Goal: Information Seeking & Learning: Learn about a topic

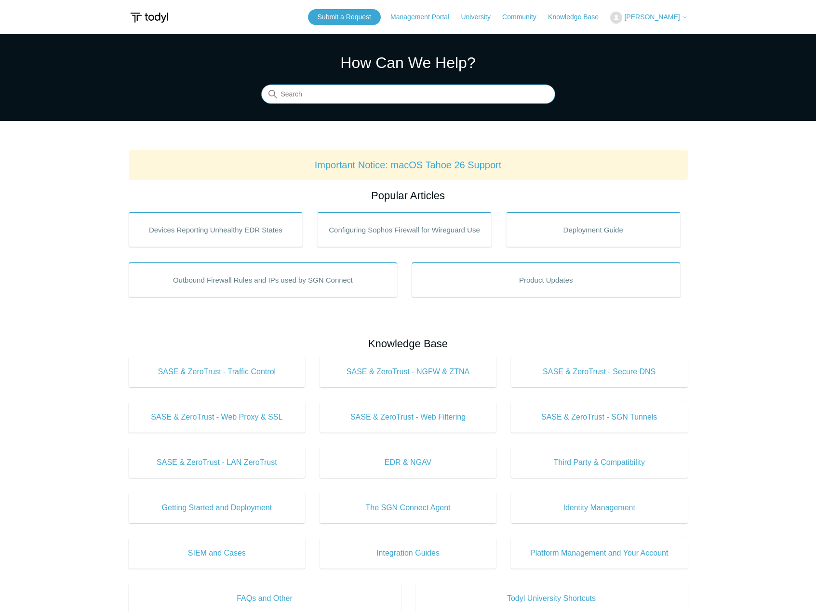
click at [372, 93] on input "Search" at bounding box center [408, 94] width 294 height 19
type input "website check human"
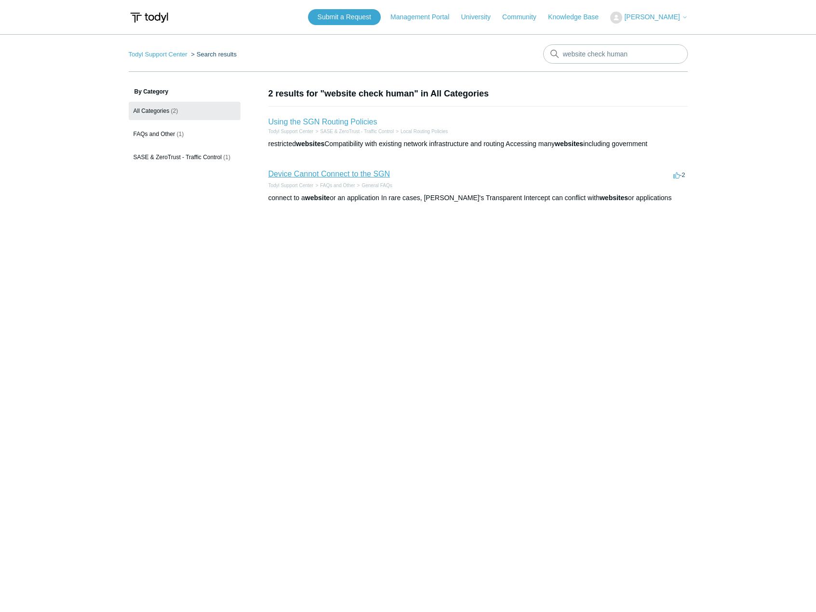
click at [325, 176] on link "Device Cannot Connect to the SGN" at bounding box center [330, 174] width 122 height 8
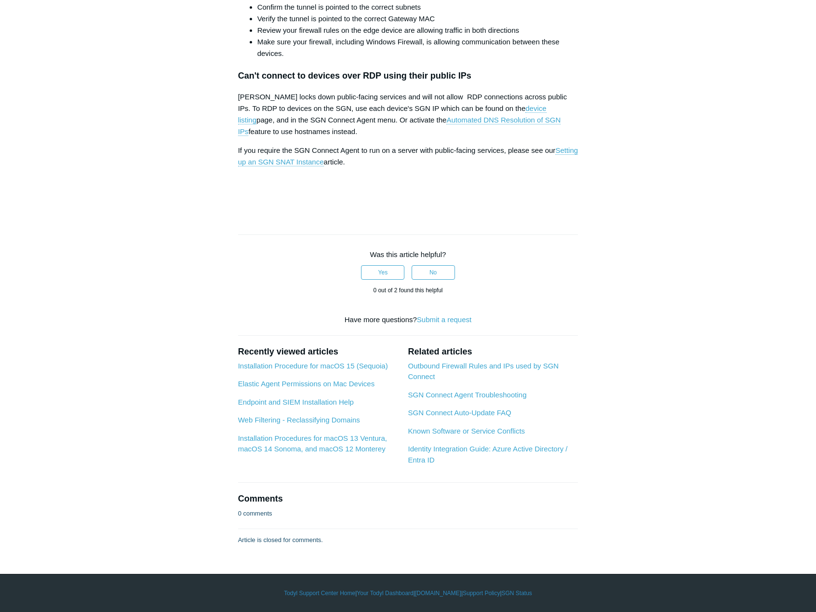
scroll to position [1302, 0]
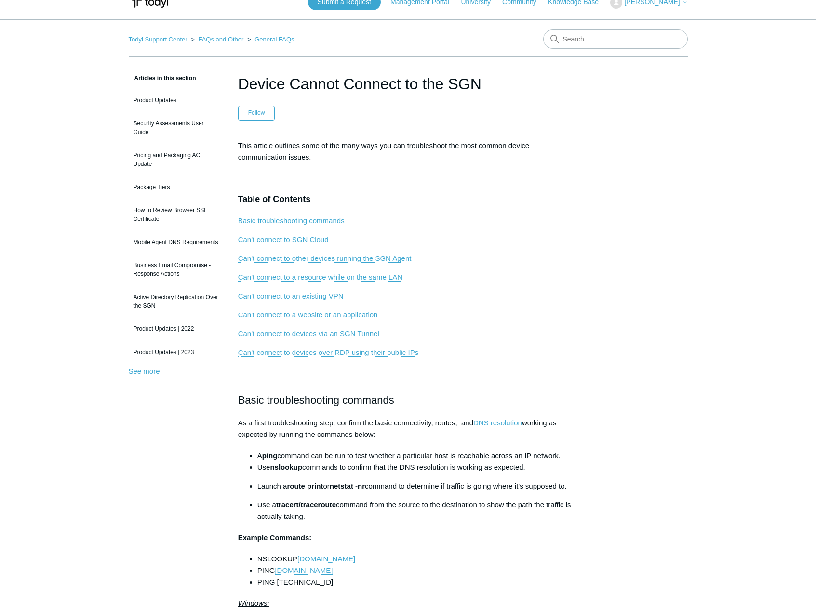
scroll to position [0, 0]
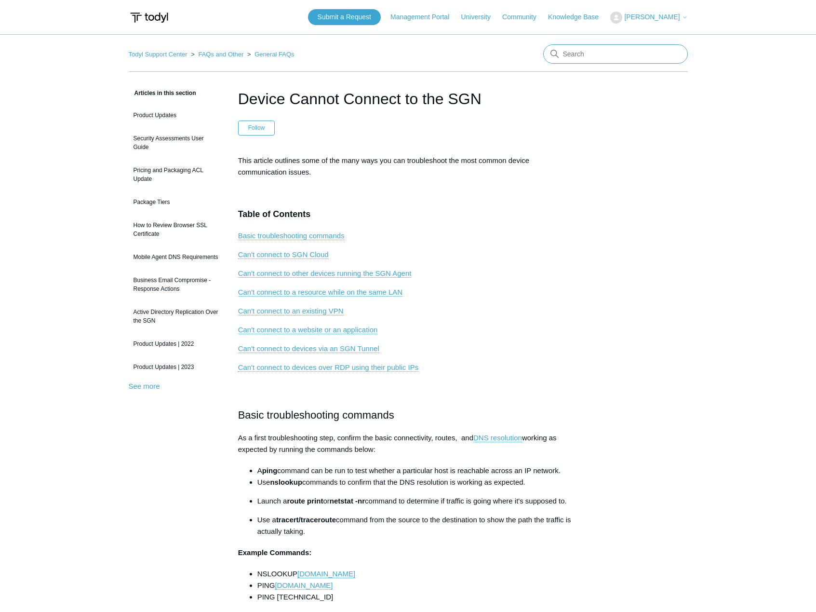
click at [591, 55] on input "Search" at bounding box center [615, 53] width 145 height 19
click at [313, 330] on link "Can't connect to a website or an application" at bounding box center [308, 329] width 140 height 9
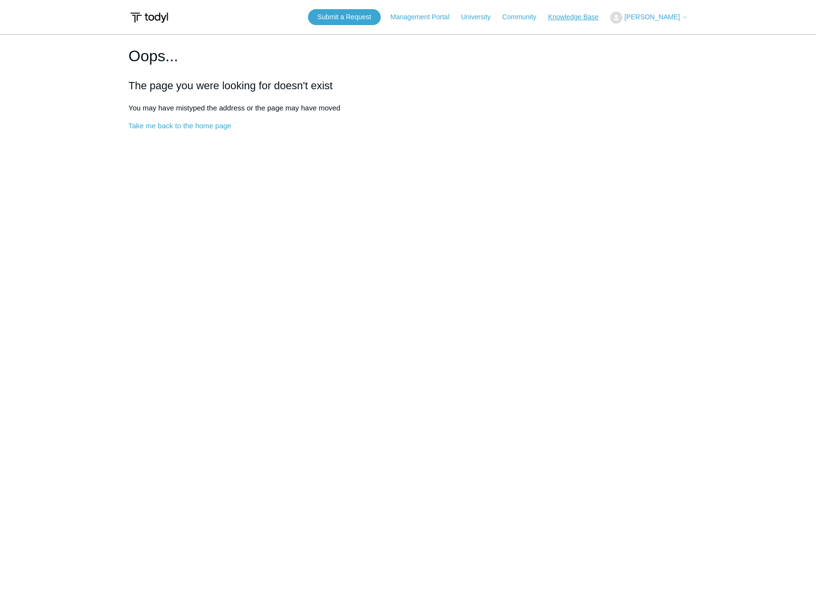
click at [578, 16] on link "Knowledge Base" at bounding box center [578, 17] width 60 height 10
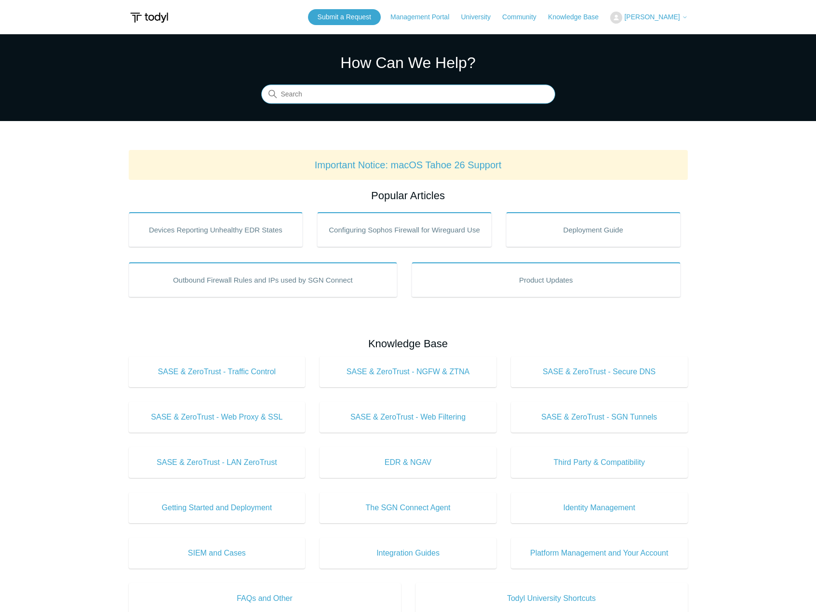
click at [430, 85] on input "Search" at bounding box center [408, 94] width 294 height 19
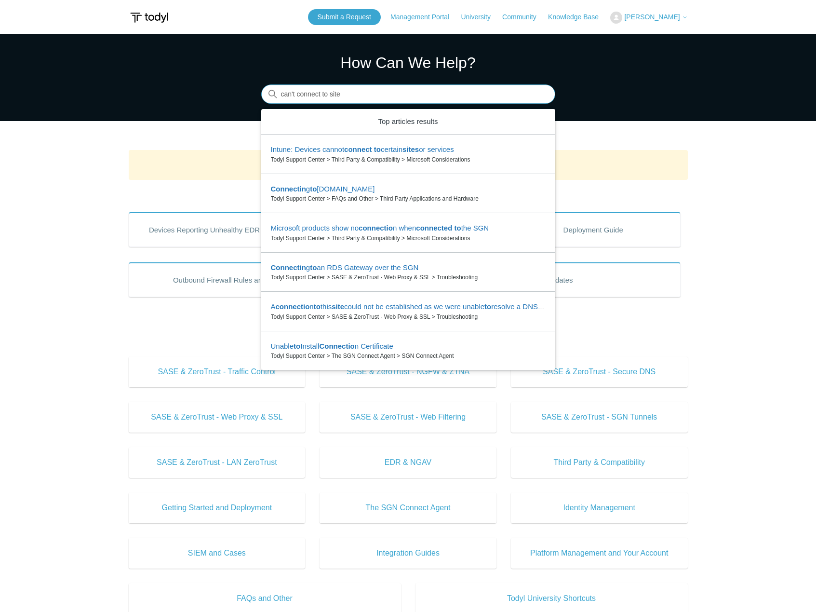
type input "can't connect to site"
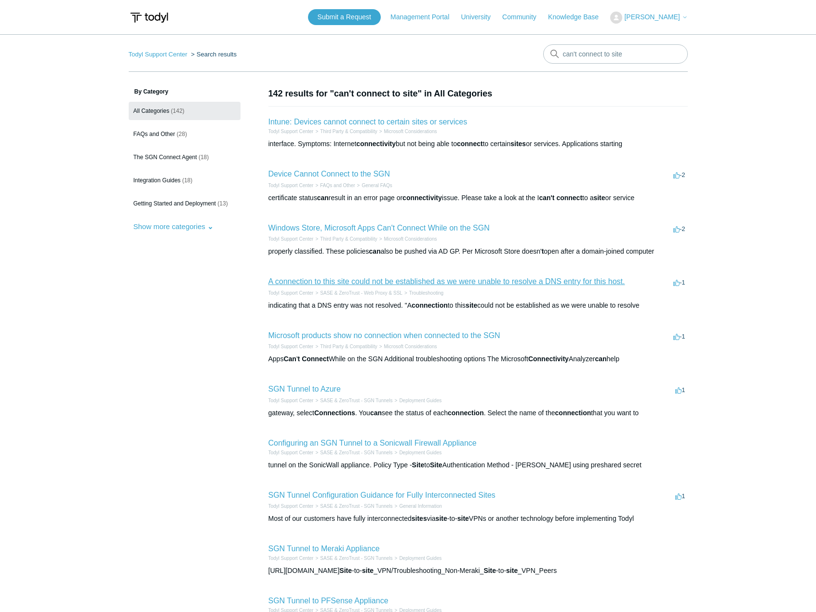
click at [321, 282] on link "A connection to this site could not be established as we were unable to resolve…" at bounding box center [447, 281] width 357 height 8
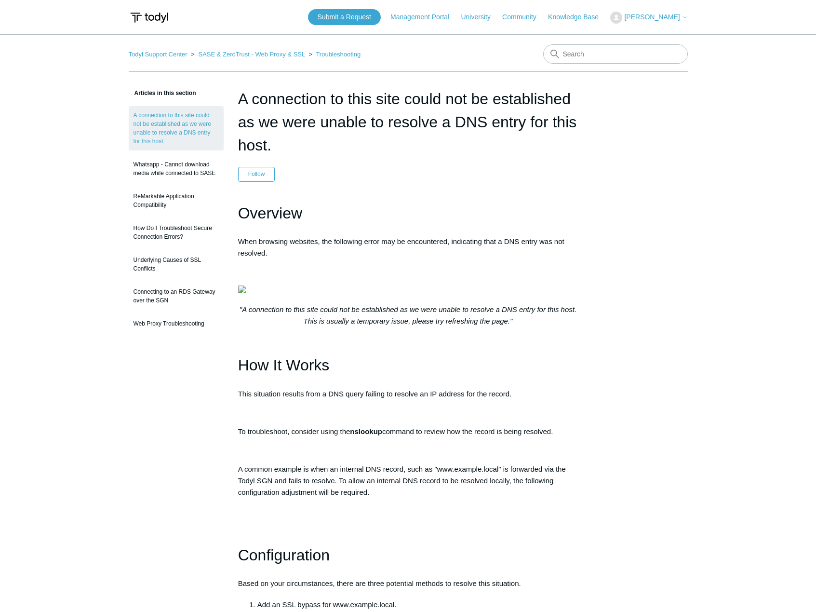
scroll to position [193, 0]
